Goal: Information Seeking & Learning: Compare options

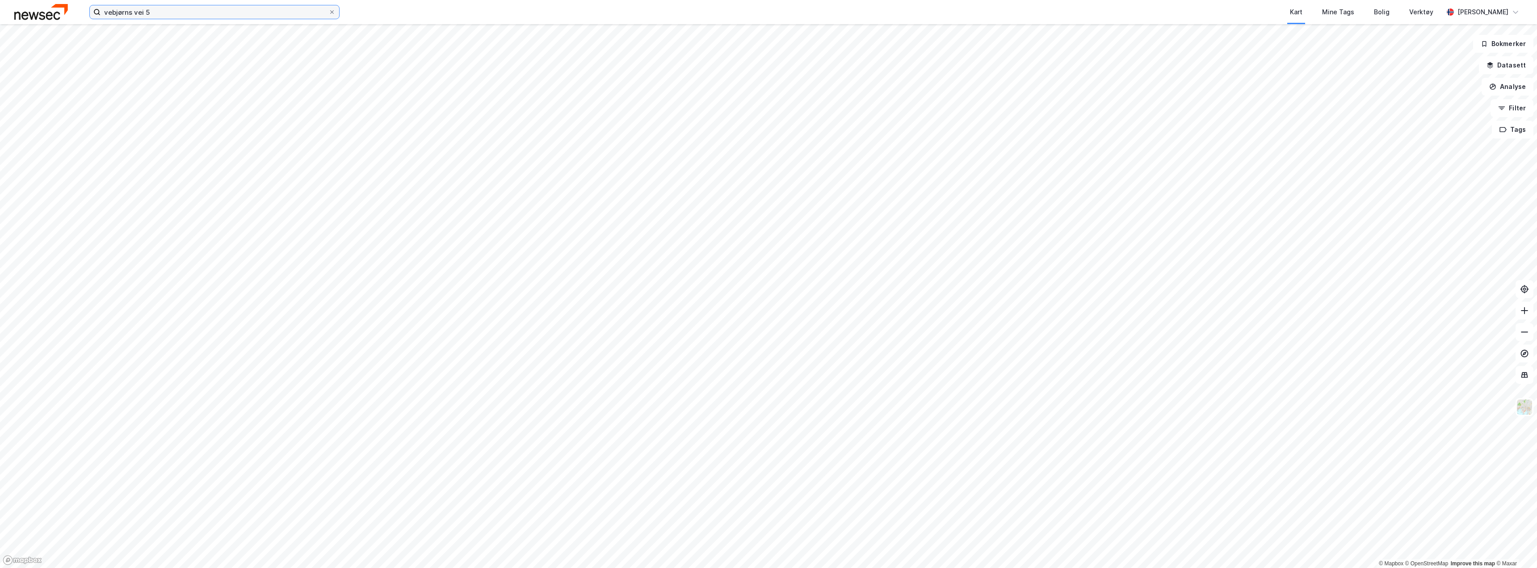
click at [165, 17] on input "vebjørns vei 5" at bounding box center [215, 11] width 228 height 13
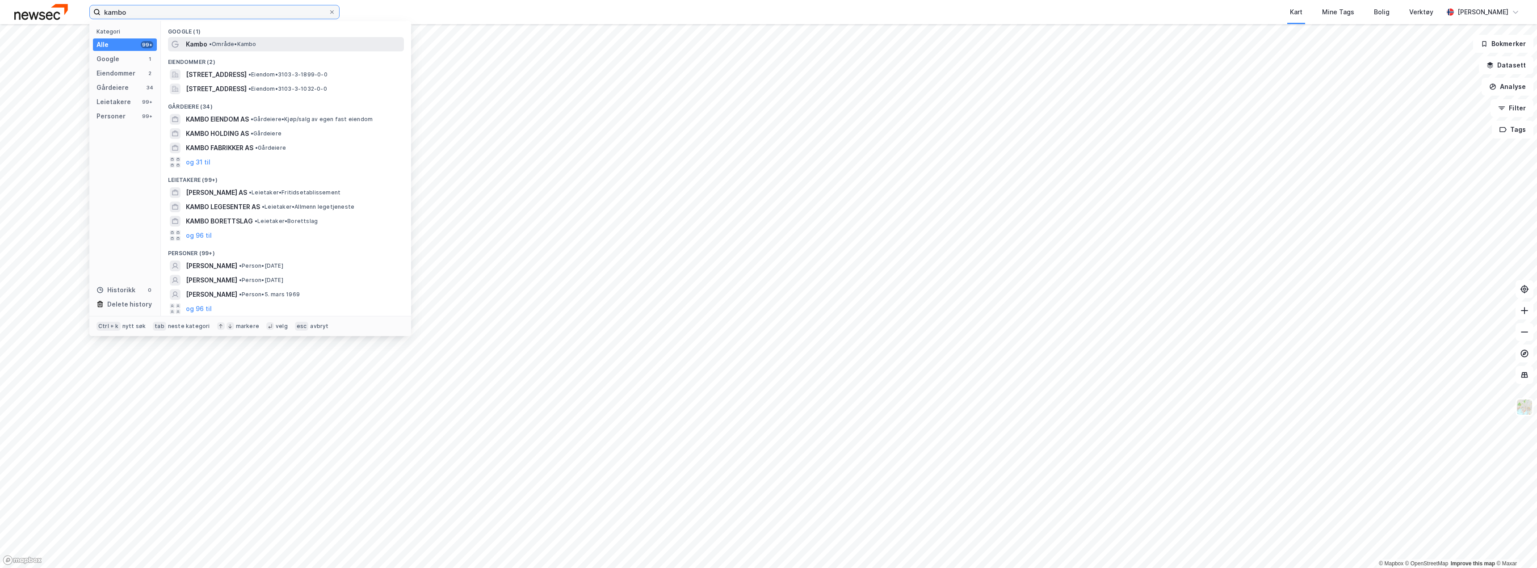
type input "kambo"
click at [215, 40] on div "Kambo • Område • [GEOGRAPHIC_DATA]" at bounding box center [294, 44] width 216 height 11
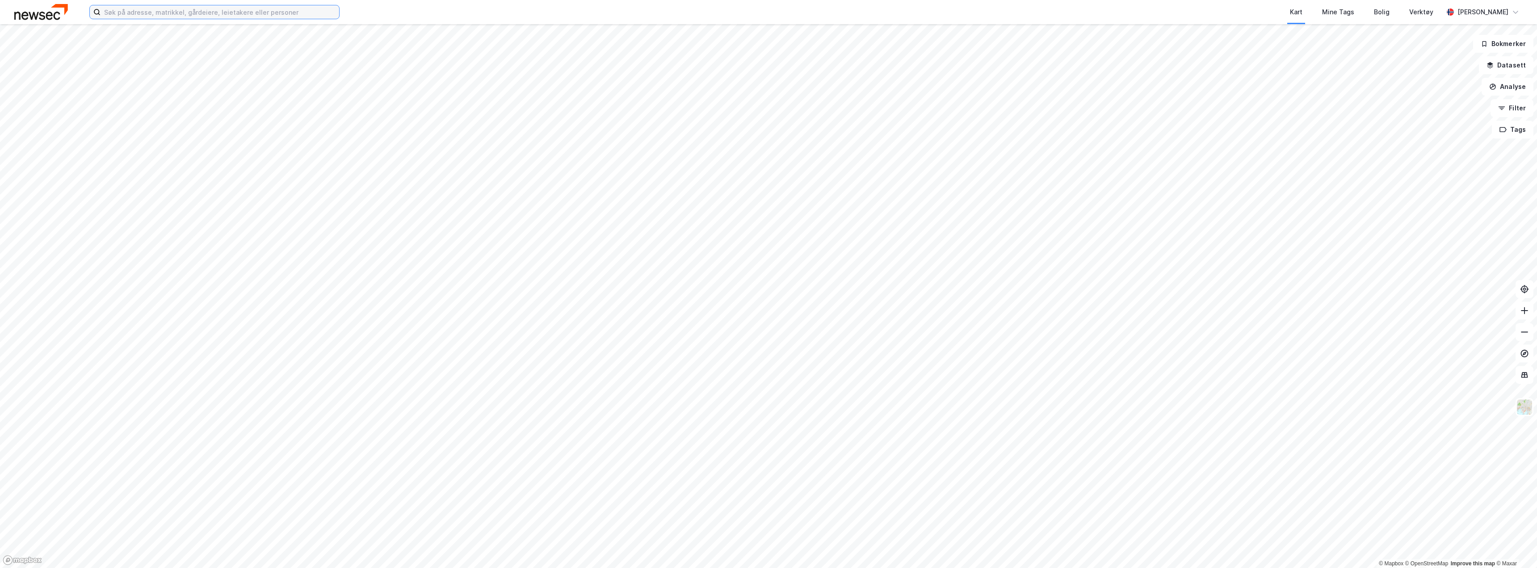
click at [171, 15] on input at bounding box center [220, 11] width 239 height 13
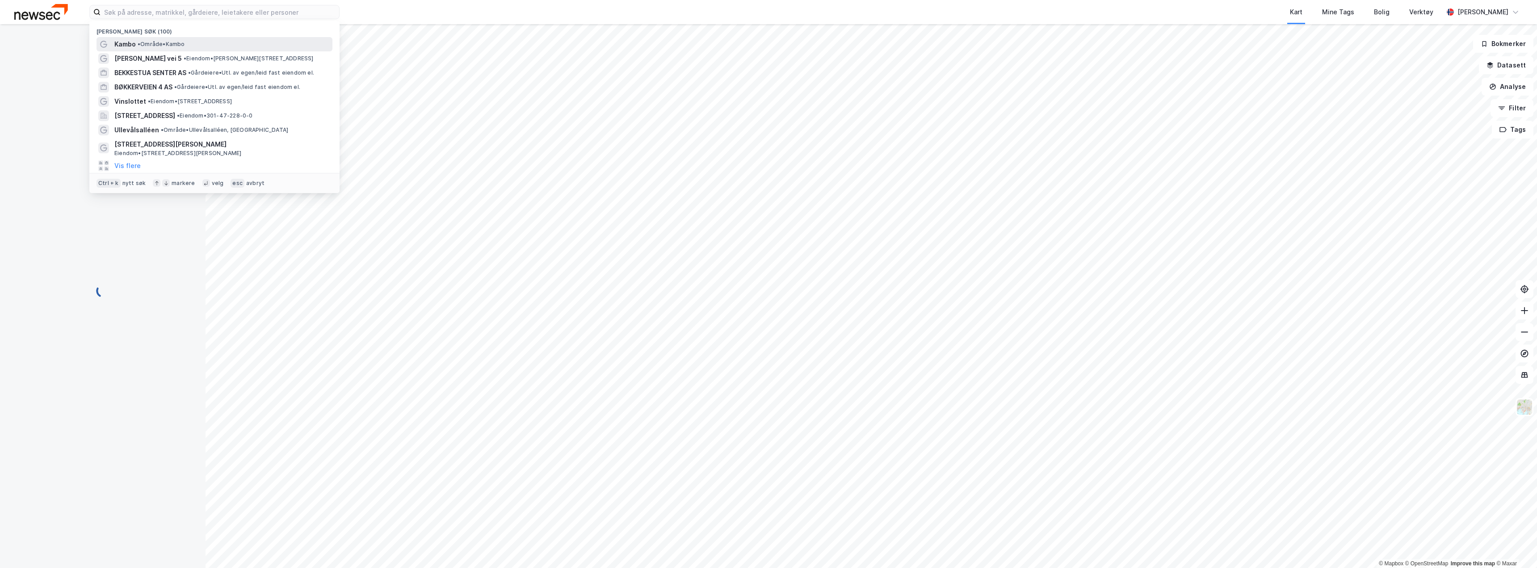
click at [166, 45] on span "• Område • [GEOGRAPHIC_DATA]" at bounding box center [161, 44] width 47 height 7
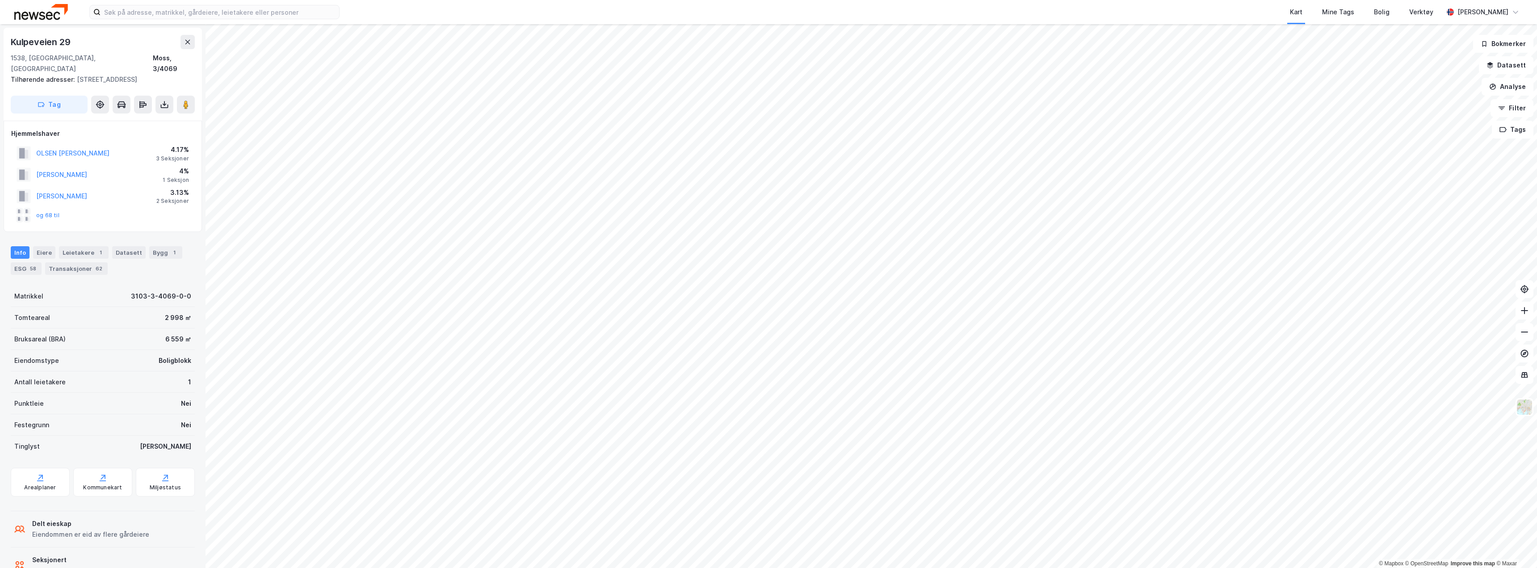
scroll to position [2, 0]
